Goal: Transaction & Acquisition: Purchase product/service

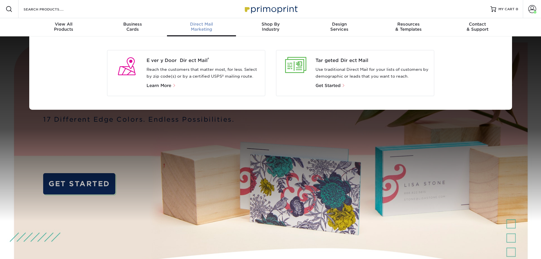
click at [199, 30] on div "Direct Mail Marketing" at bounding box center [201, 27] width 69 height 10
click at [188, 58] on span "Every Door Direct Mail ®" at bounding box center [203, 60] width 114 height 7
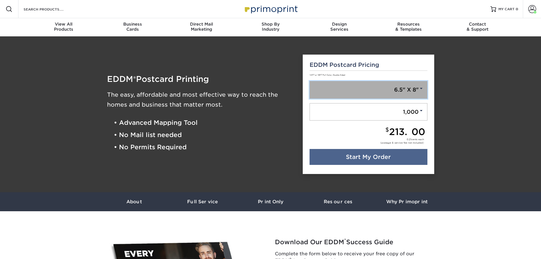
click at [423, 93] on link "6.5" X 8"" at bounding box center [368, 90] width 118 height 18
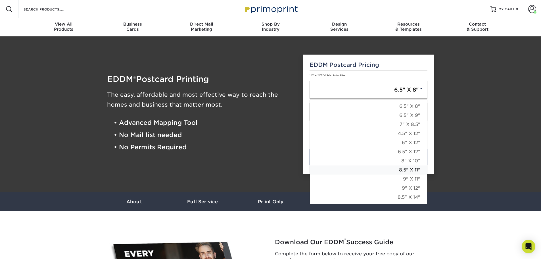
click at [414, 169] on link "8.5" X 11"" at bounding box center [368, 169] width 117 height 9
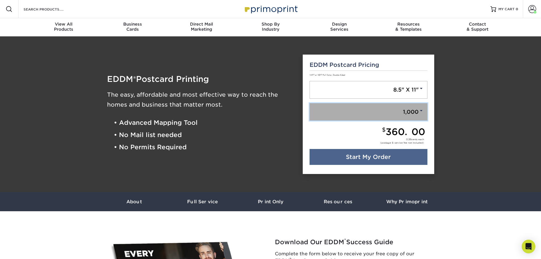
click at [416, 112] on link "1,000" at bounding box center [368, 112] width 118 height 18
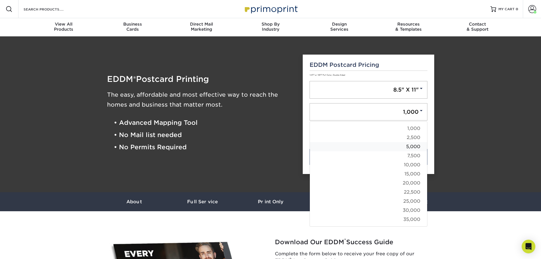
click at [409, 147] on link "5,000" at bounding box center [368, 146] width 117 height 9
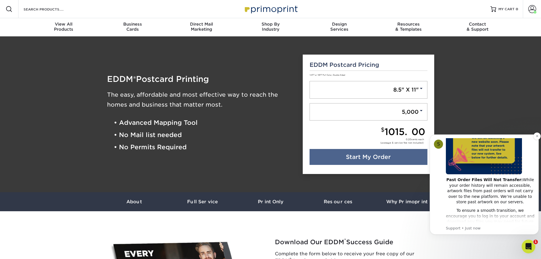
scroll to position [85, 0]
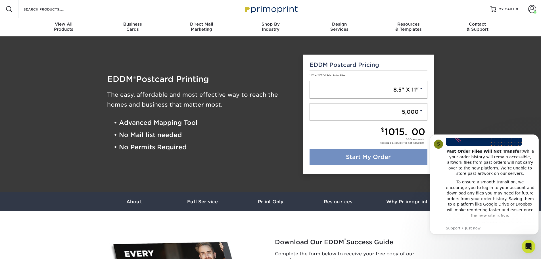
click at [369, 158] on link "Start My Order" at bounding box center [368, 157] width 118 height 16
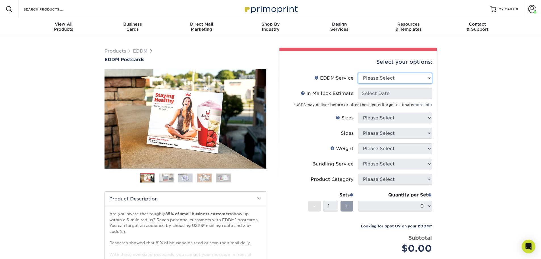
click at [425, 77] on select "Please Select Full Service Print Only" at bounding box center [395, 78] width 74 height 11
select select "full_service"
click at [358, 73] on select "Please Select Full Service Print Only" at bounding box center [395, 78] width 74 height 11
select select "-1"
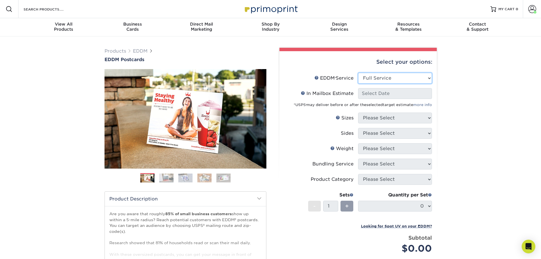
select select "-1"
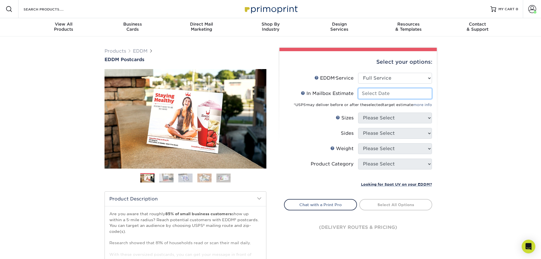
click at [387, 95] on input "In Mailbox Estimate Help In Mailbox Estimate" at bounding box center [395, 93] width 74 height 11
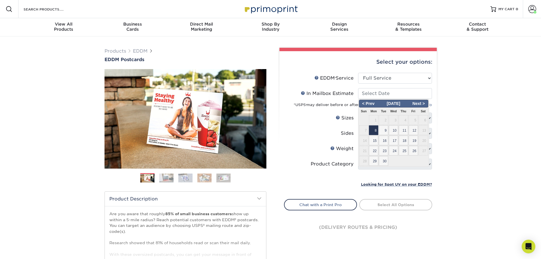
click at [374, 128] on span "8" at bounding box center [373, 130] width 9 height 10
type input "2025-09-08"
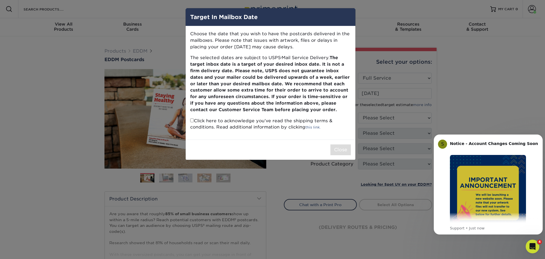
click at [191, 120] on input "checkbox" at bounding box center [192, 120] width 4 height 4
checkbox input "true"
click at [342, 149] on button "Close" at bounding box center [340, 149] width 20 height 11
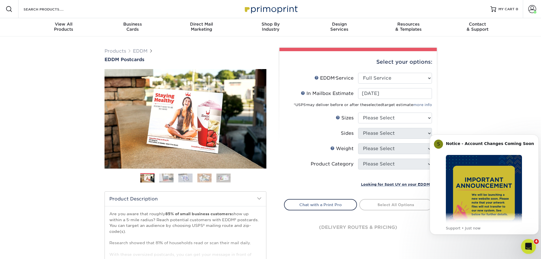
click at [524, 246] on icon "Open Intercom Messenger" at bounding box center [527, 245] width 9 height 9
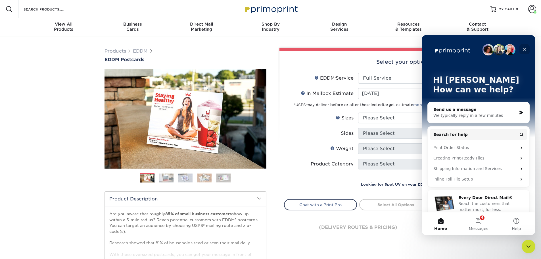
click at [524, 50] on icon "Close" at bounding box center [524, 49] width 3 height 3
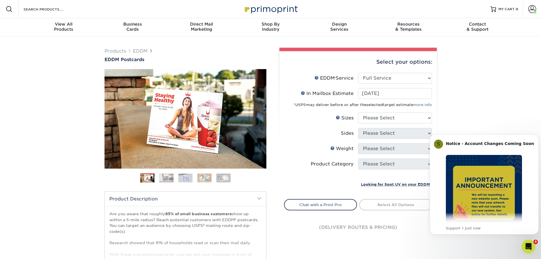
scroll to position [226, 0]
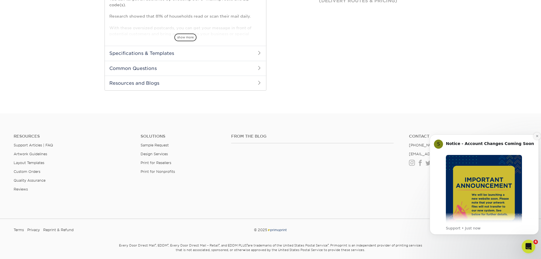
click at [536, 137] on icon "Dismiss notification" at bounding box center [536, 135] width 3 height 3
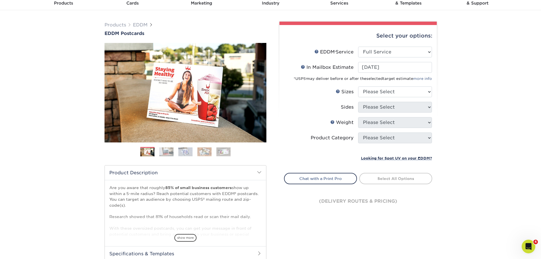
scroll to position [17, 0]
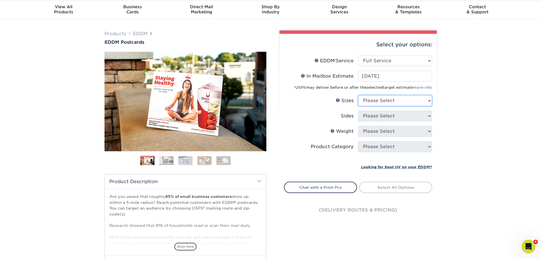
click at [387, 101] on select "Please Select 4.5" x 12" 6" x 12" 6.5" x 8" 6.5" x 9" 6.5" x 12" 7" x 8.5" 8" x…" at bounding box center [395, 100] width 74 height 11
select select "8.50x11.00"
click at [358, 95] on select "Please Select 4.5" x 12" 6" x 12" 6.5" x 8" 6.5" x 9" 6.5" x 12" 7" x 8.5" 8" x…" at bounding box center [395, 100] width 74 height 11
click at [379, 117] on select "Please Select Print Both Sides Print Front Only" at bounding box center [395, 115] width 74 height 11
select select "13abbda7-1d64-4f25-8bb2-c179b224825d"
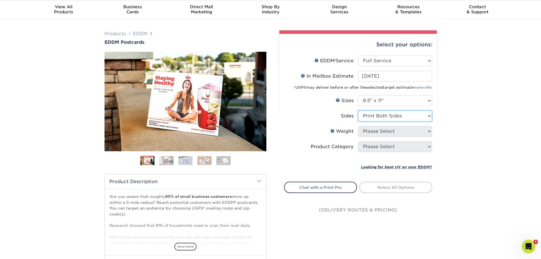
click at [358, 110] on select "Please Select Print Both Sides Print Front Only" at bounding box center [395, 115] width 74 height 11
click at [377, 133] on select "Please Select 16PT 14PT" at bounding box center [395, 131] width 74 height 11
select select "14PT"
click at [358, 126] on select "Please Select 16PT 14PT" at bounding box center [395, 131] width 74 height 11
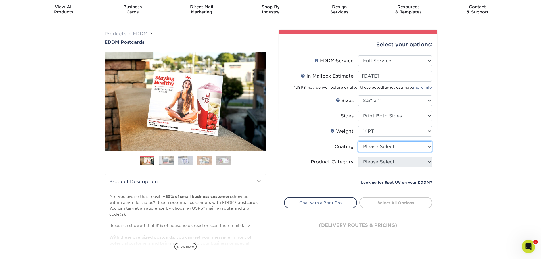
click at [377, 147] on select at bounding box center [395, 146] width 74 height 11
select select "121bb7b5-3b4d-429f-bd8d-bbf80e953313"
click at [358, 141] on select at bounding box center [395, 146] width 74 height 11
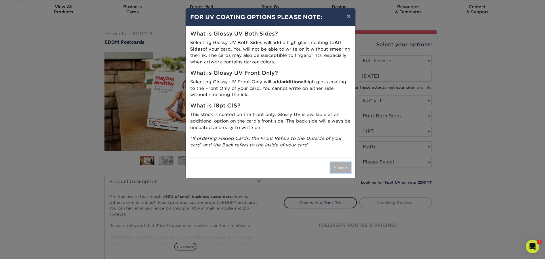
click at [342, 166] on button "Close" at bounding box center [340, 167] width 20 height 11
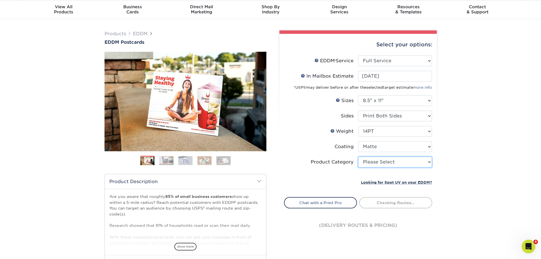
click at [375, 162] on select "Please Select Sell Sheets" at bounding box center [395, 161] width 74 height 11
select select "eddd4a87-9082-47bb-843b-3bca55f6c842"
click at [358, 156] on select "Please Select Sell Sheets" at bounding box center [395, 161] width 74 height 11
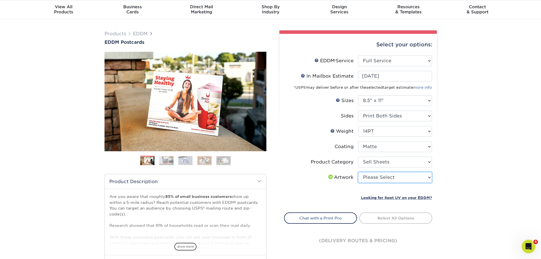
click at [374, 179] on select "Please Select I will upload files I need a design - $150" at bounding box center [395, 177] width 74 height 11
select select "upload"
click at [358, 172] on select "Please Select I will upload files I need a design - $150" at bounding box center [395, 177] width 74 height 11
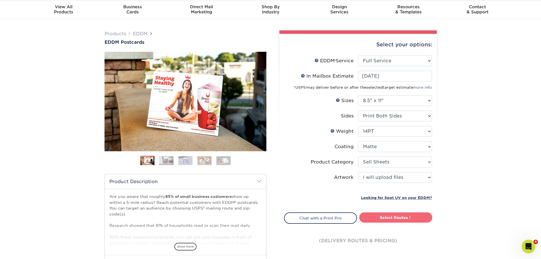
click at [392, 219] on link "Select Routes" at bounding box center [395, 217] width 73 height 10
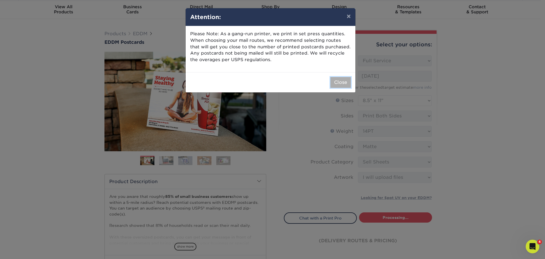
click at [345, 85] on button "Close" at bounding box center [340, 82] width 20 height 11
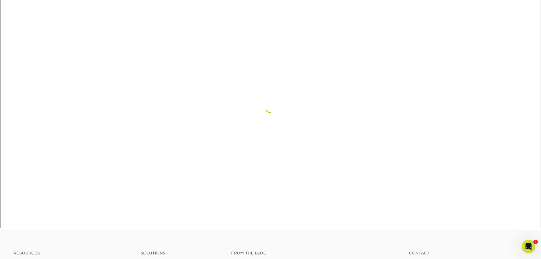
scroll to position [359, 0]
